Goal: Task Accomplishment & Management: Use online tool/utility

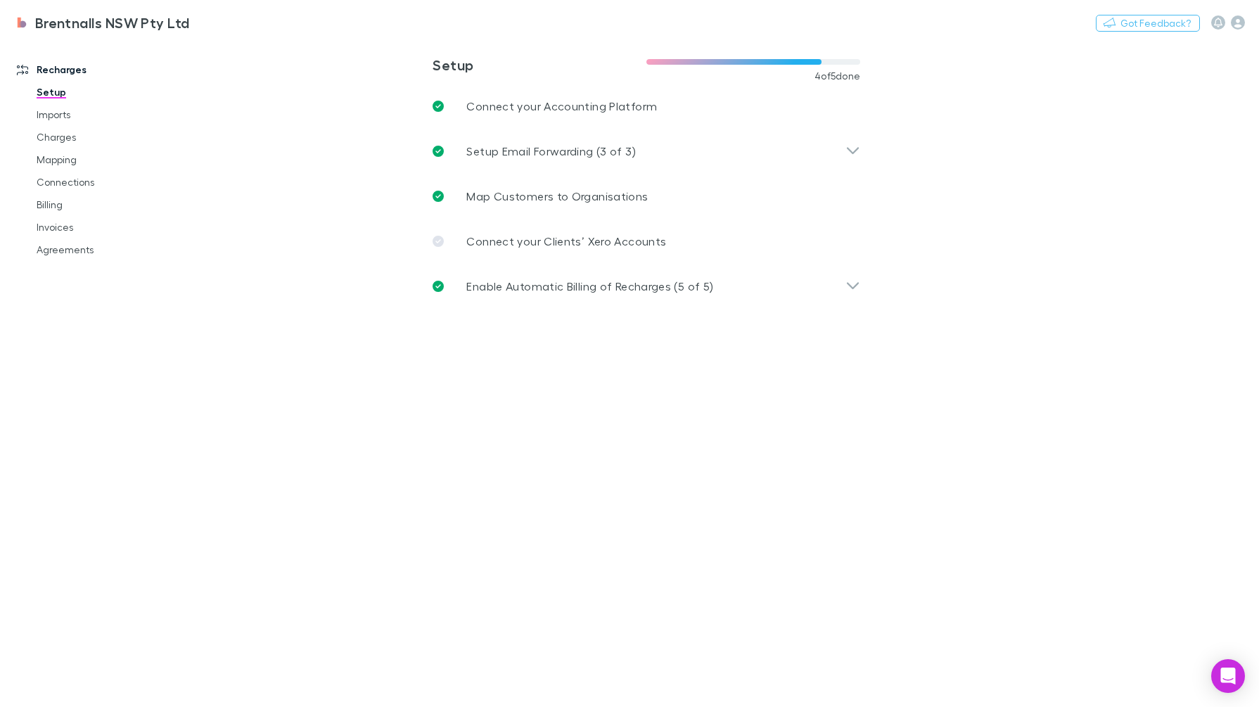
click at [73, 157] on link "Mapping" at bounding box center [107, 159] width 169 height 23
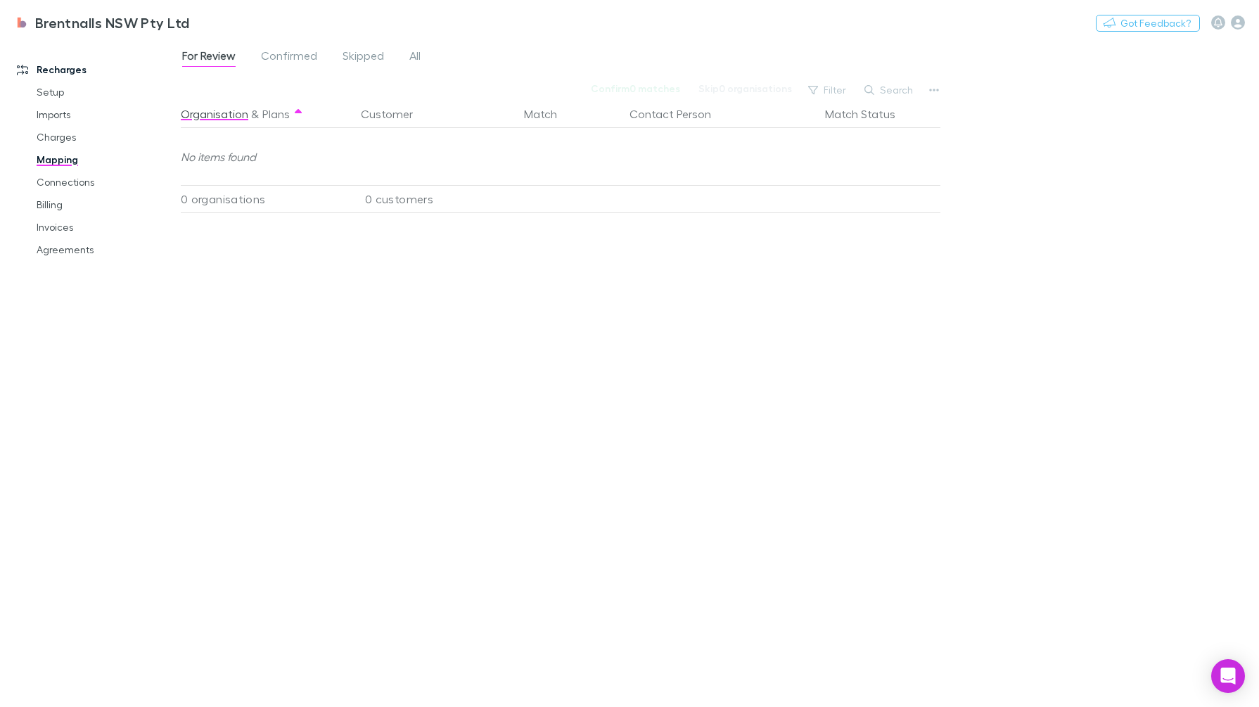
click at [366, 56] on span "Skipped" at bounding box center [364, 58] width 42 height 18
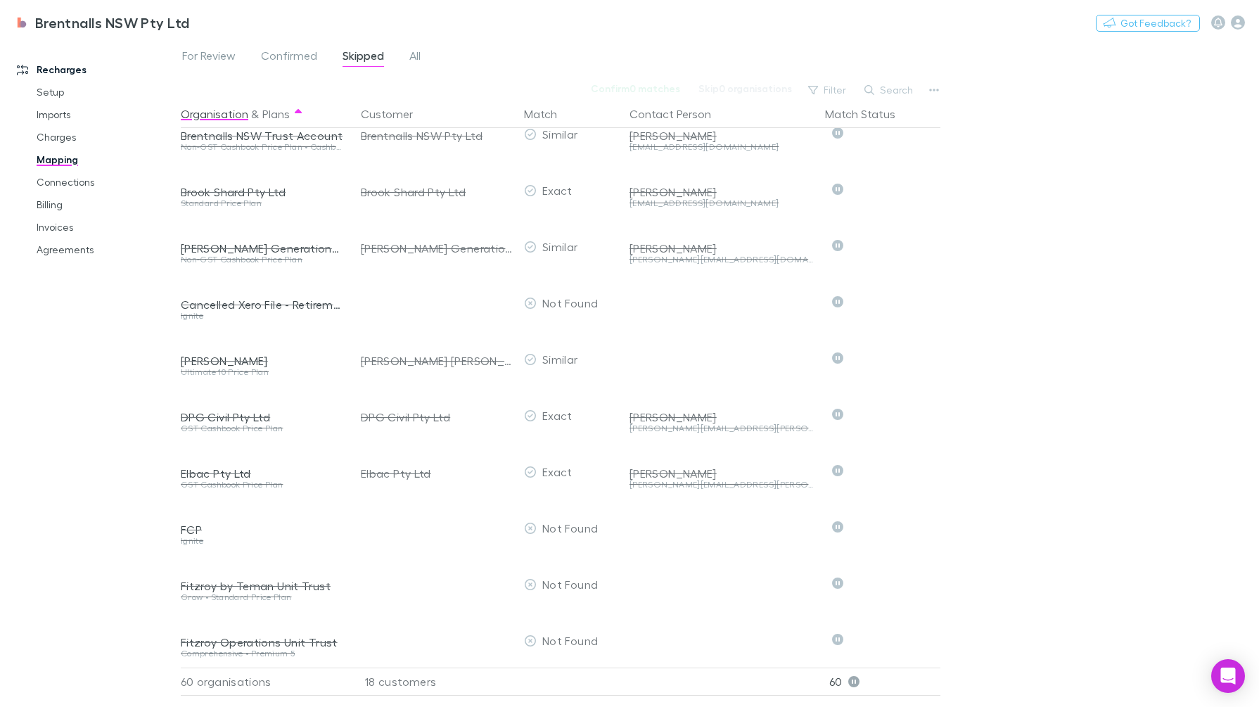
scroll to position [528, 0]
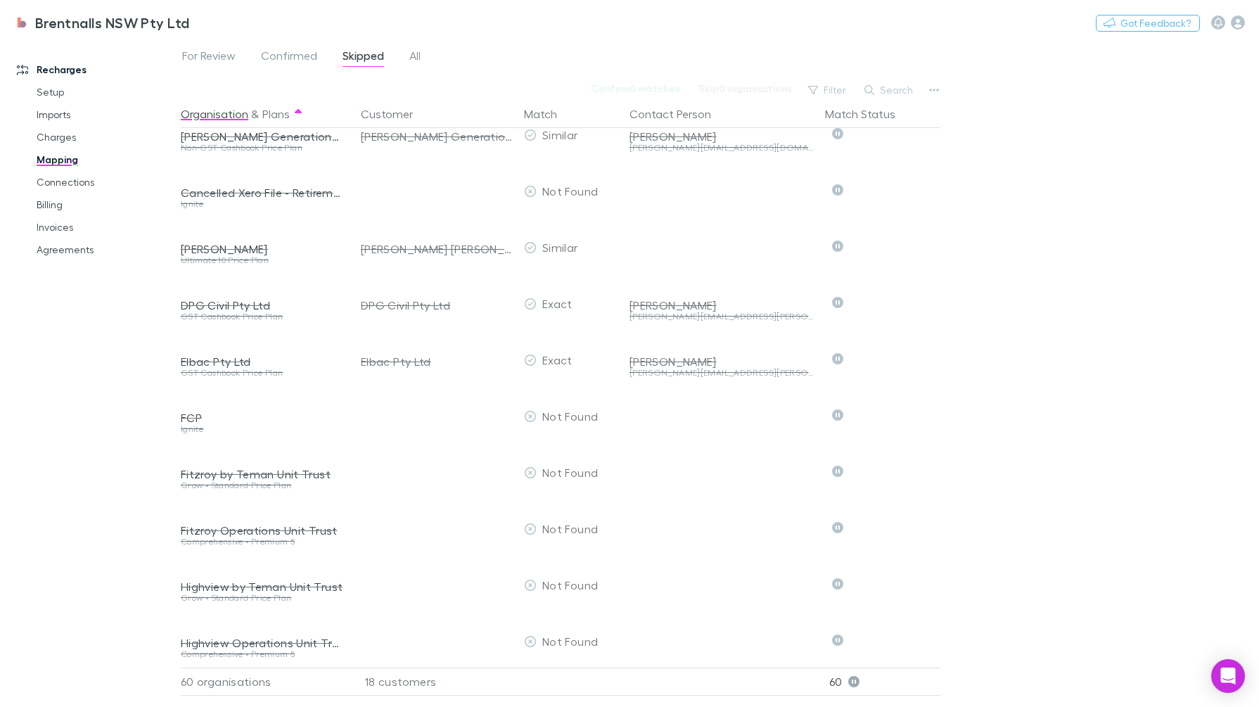
click at [191, 416] on div "FCP" at bounding box center [262, 418] width 163 height 14
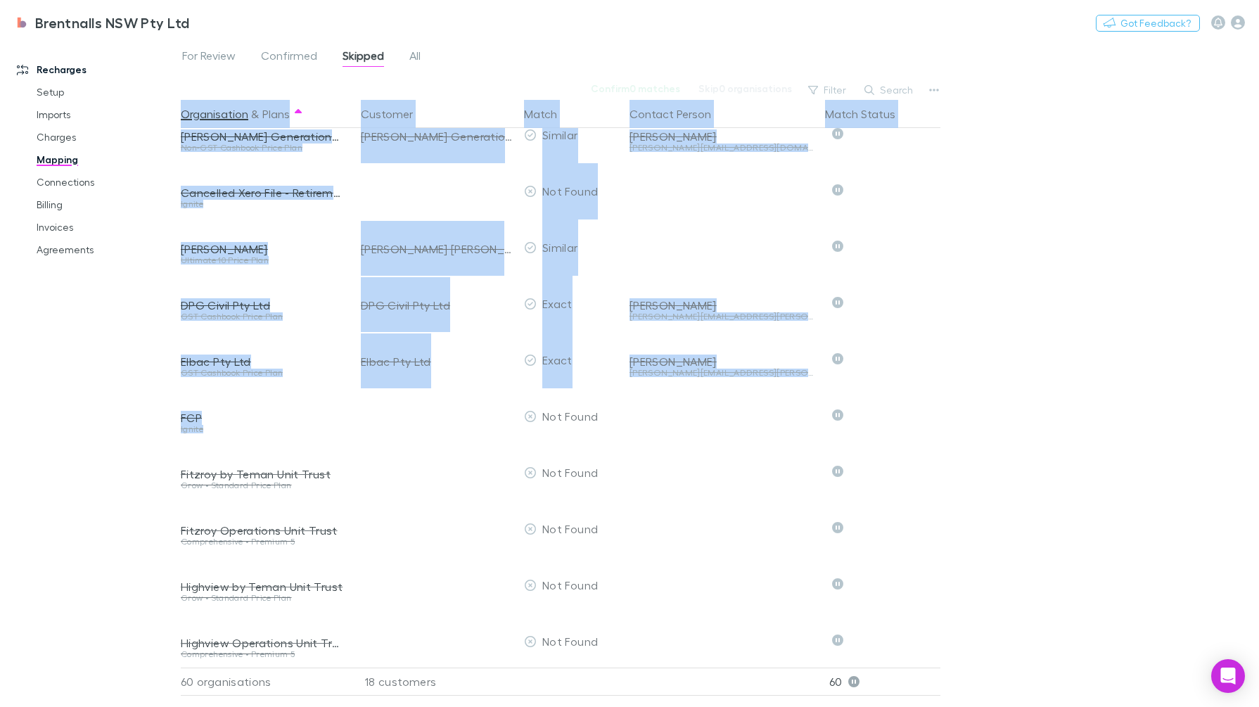
drag, startPoint x: 267, startPoint y: 430, endPoint x: 165, endPoint y: 402, distance: 105.1
click at [165, 402] on div "Recharges Setup Imports Charges Mapping Connections Billing Invoices Agreements…" at bounding box center [629, 373] width 1259 height 668
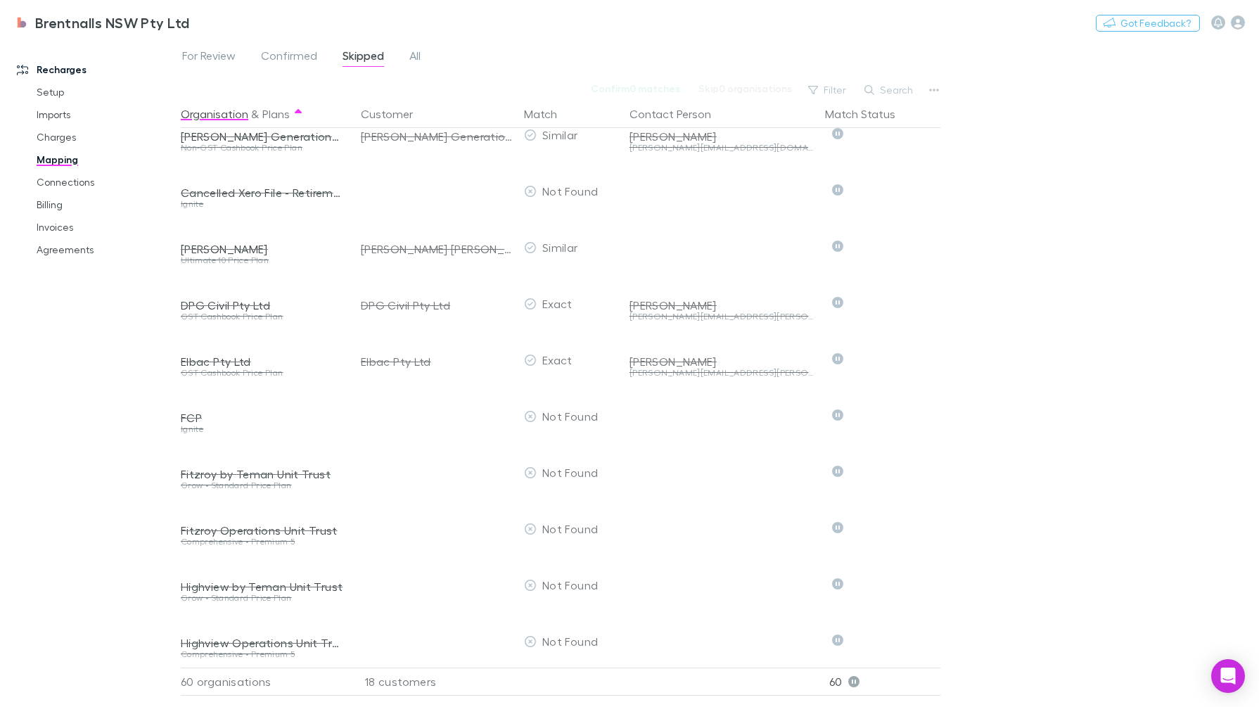
click at [351, 421] on div at bounding box center [434, 416] width 169 height 56
click at [205, 425] on div "Ignite" at bounding box center [262, 429] width 163 height 8
click at [193, 414] on div "FCP" at bounding box center [262, 418] width 163 height 14
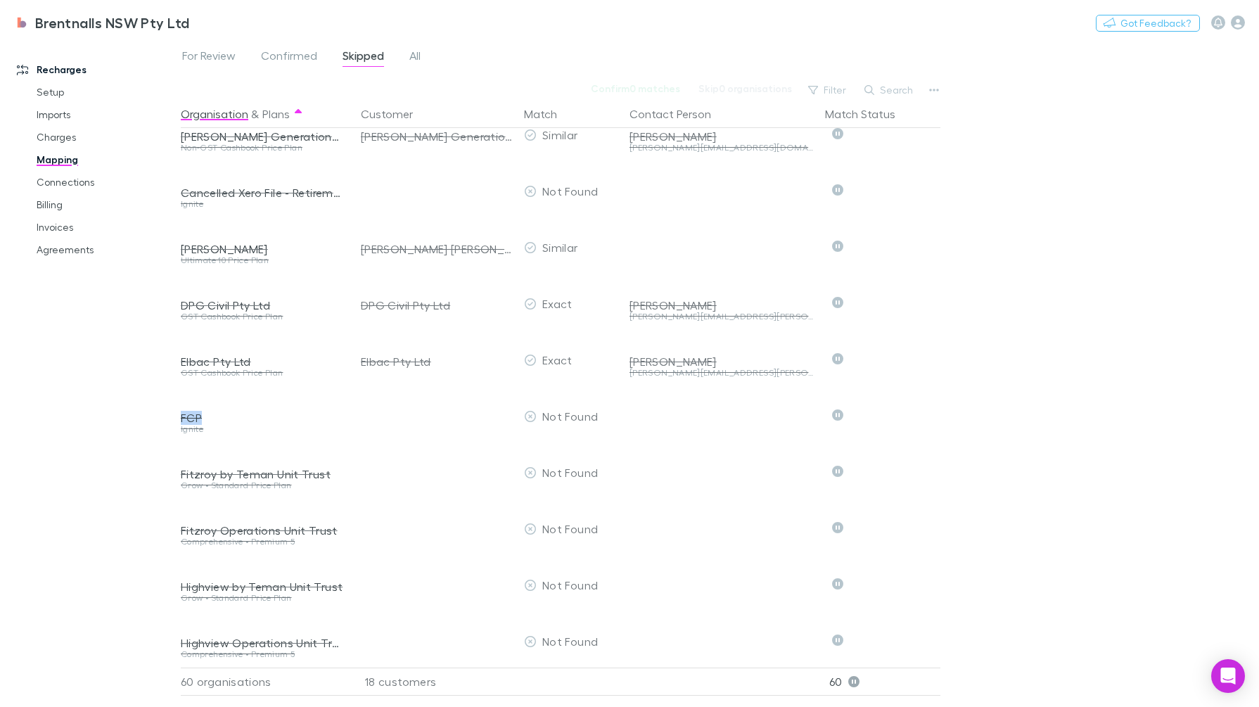
click at [193, 414] on div "FCP" at bounding box center [262, 418] width 163 height 14
copy div "FCP"
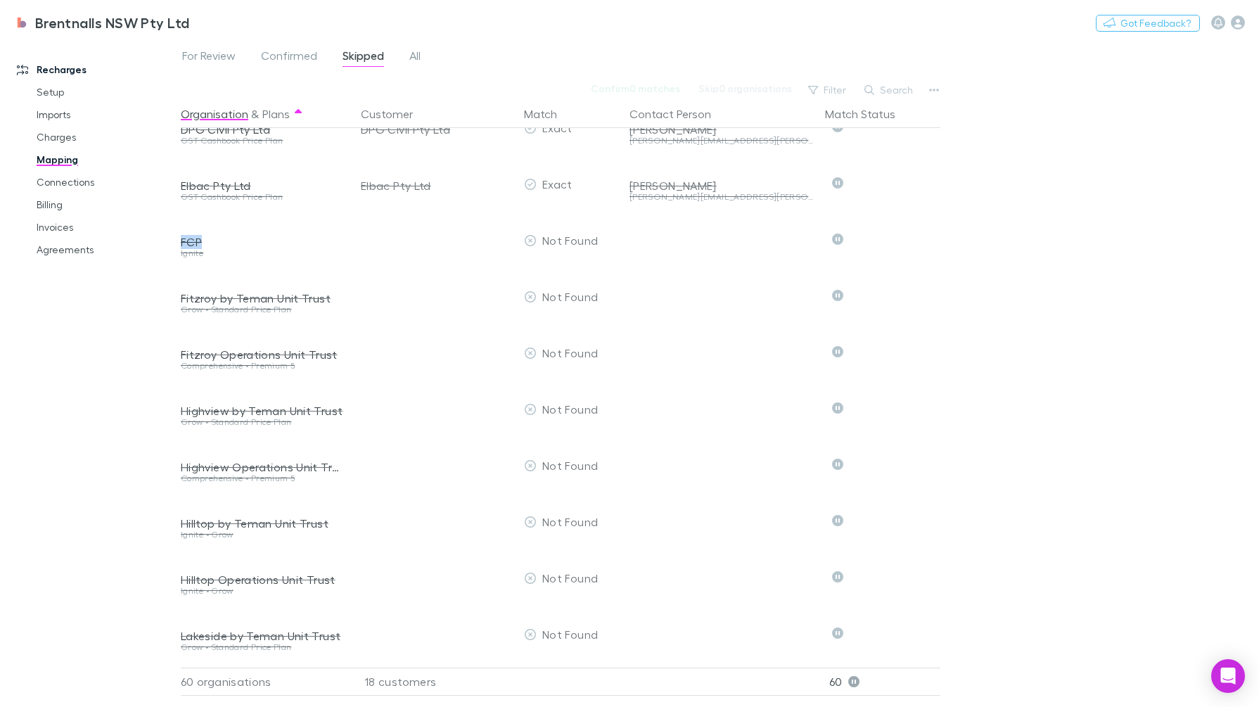
scroll to position [440, 0]
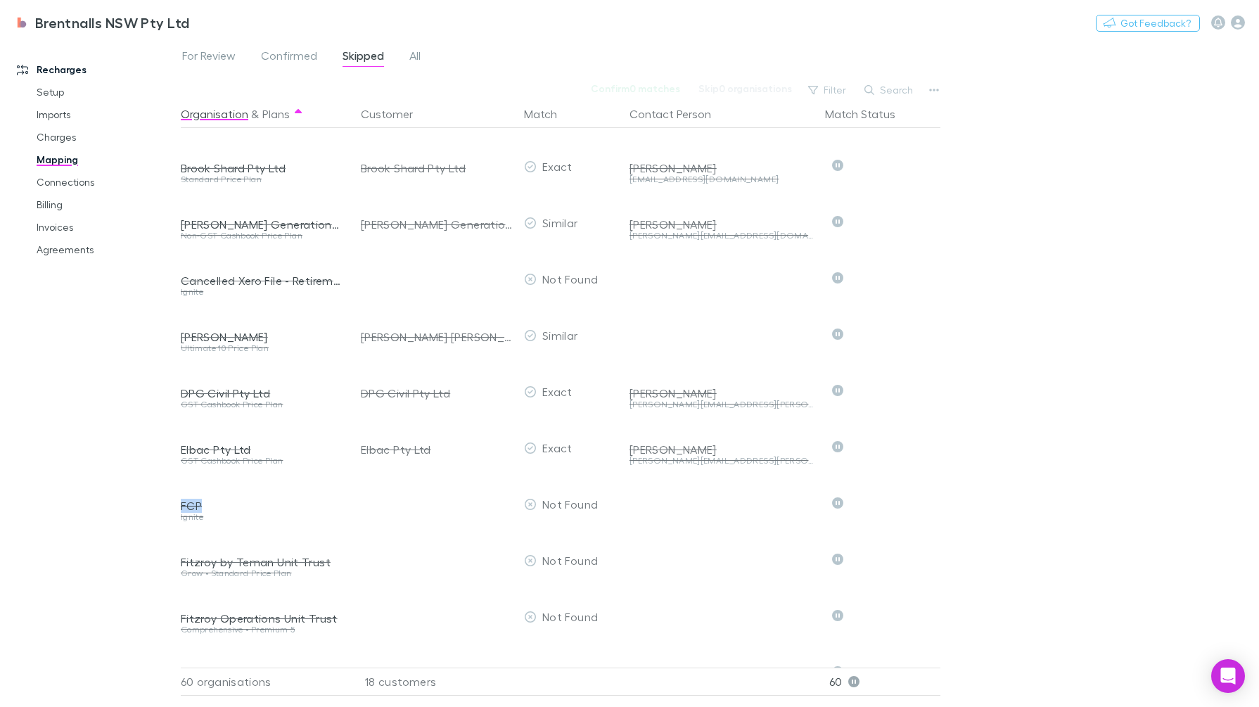
click at [196, 512] on div "FCP" at bounding box center [262, 506] width 163 height 14
click at [244, 505] on div "FCP" at bounding box center [262, 506] width 163 height 14
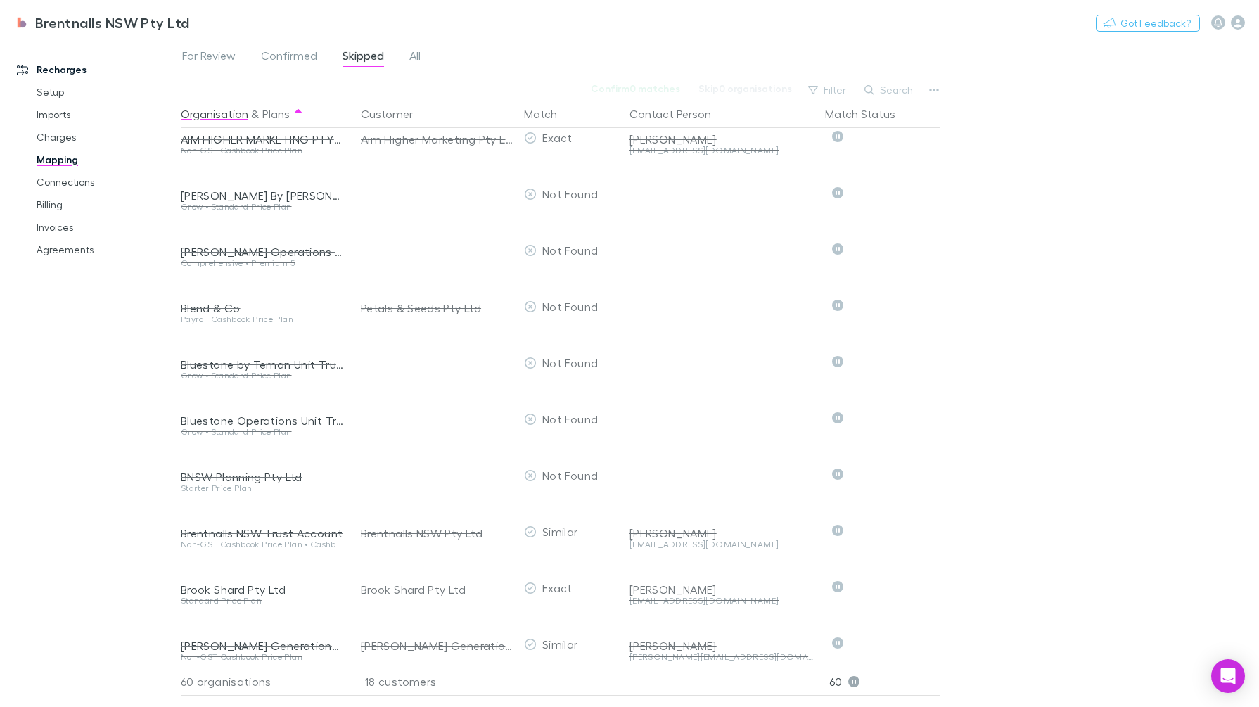
scroll to position [0, 0]
